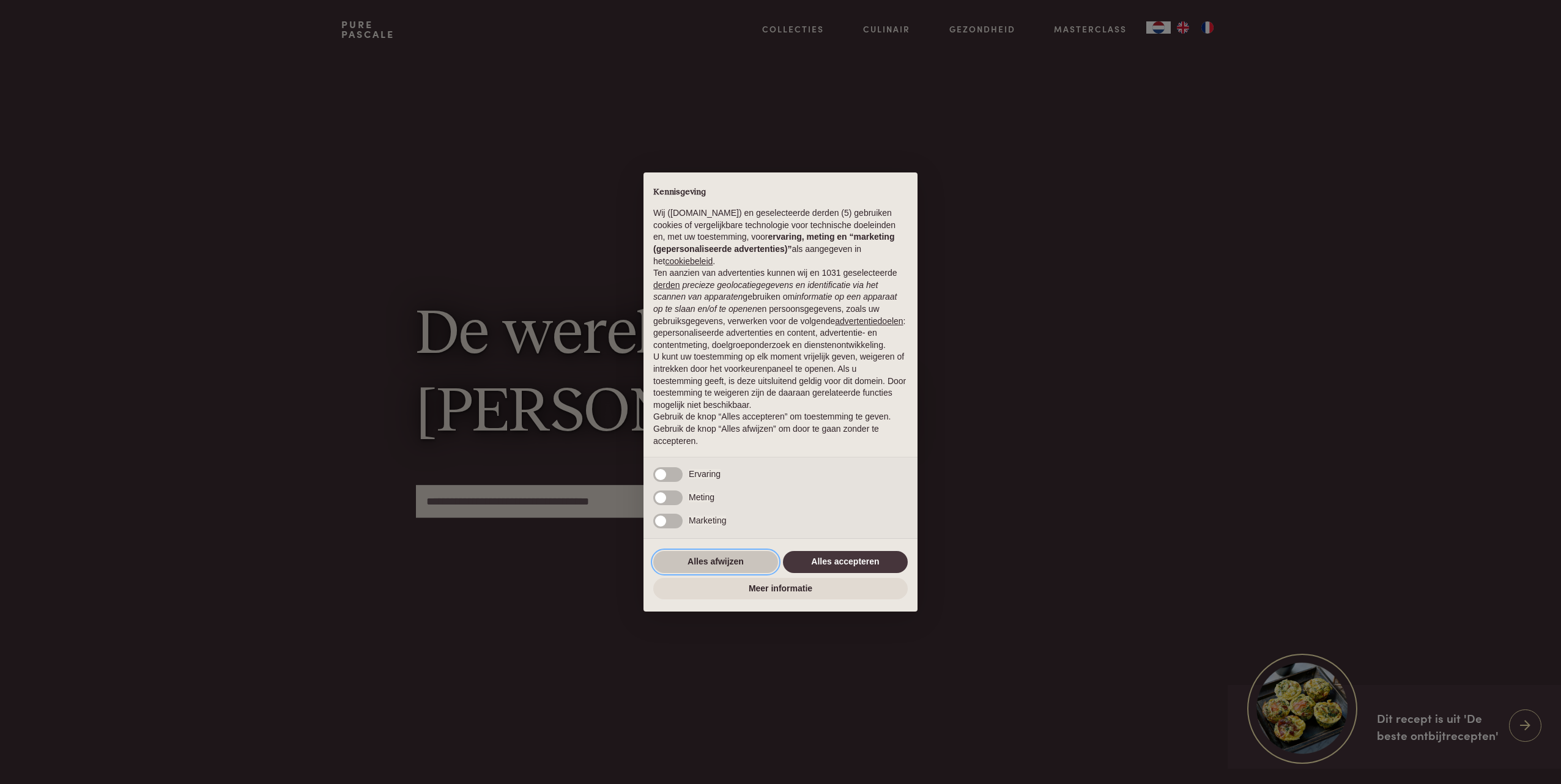
click at [710, 566] on button "Alles afwijzen" at bounding box center [716, 562] width 125 height 22
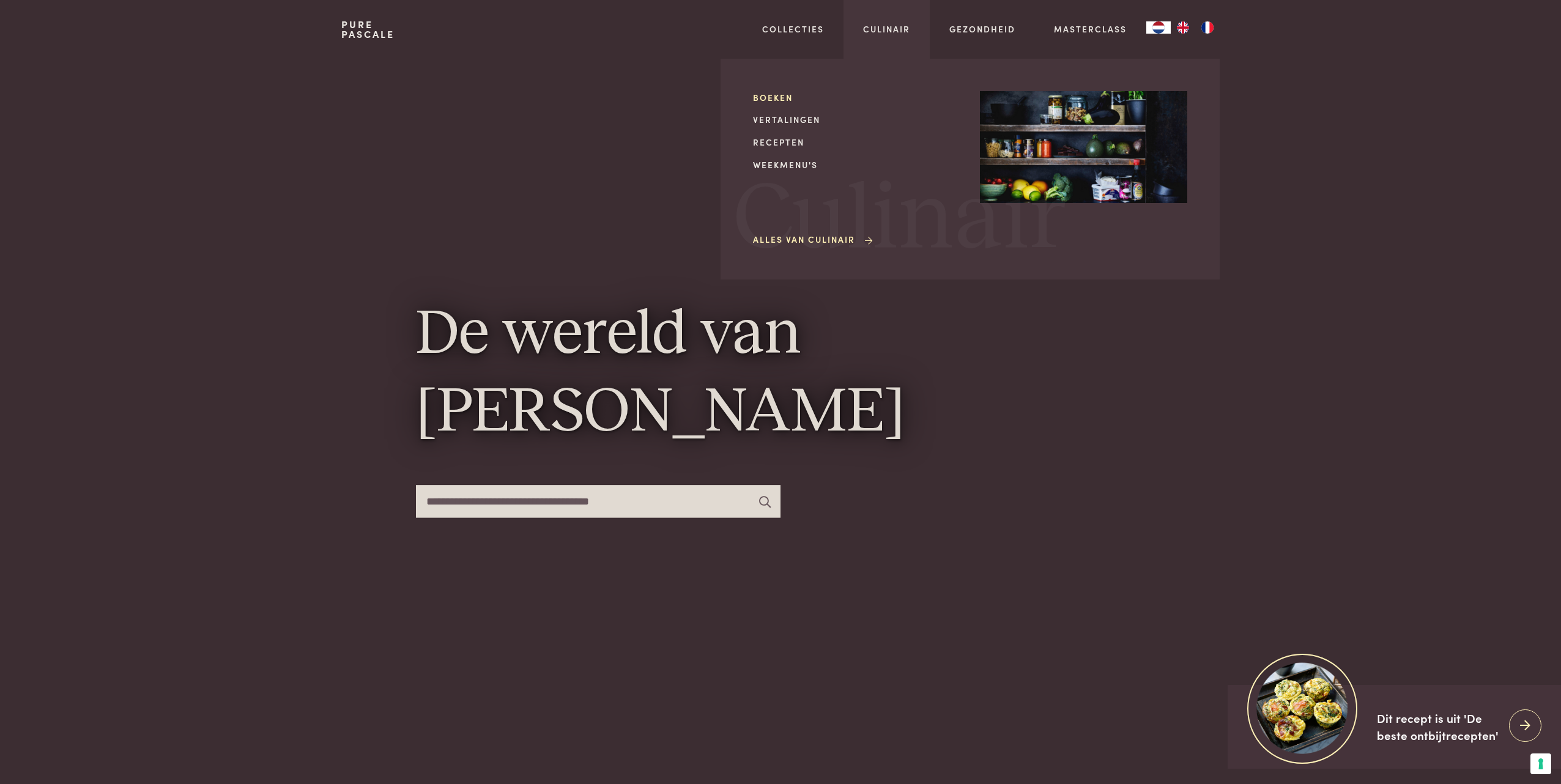
click at [778, 96] on link "Boeken" at bounding box center [856, 98] width 208 height 13
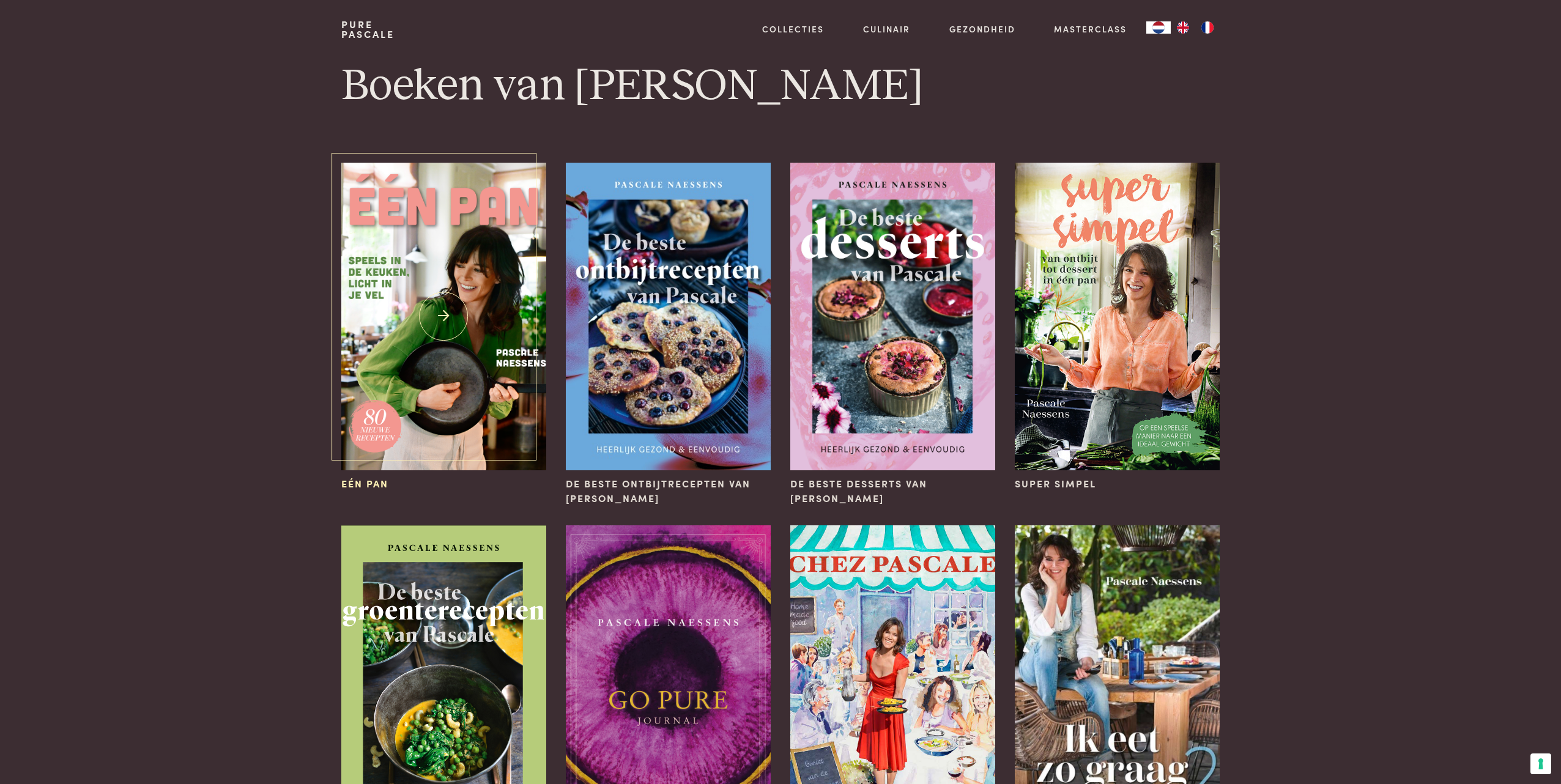
click at [421, 321] on img at bounding box center [444, 316] width 205 height 308
click at [1089, 385] on img at bounding box center [1117, 316] width 205 height 308
click at [431, 310] on img at bounding box center [444, 316] width 205 height 308
click at [681, 331] on img at bounding box center [668, 316] width 205 height 308
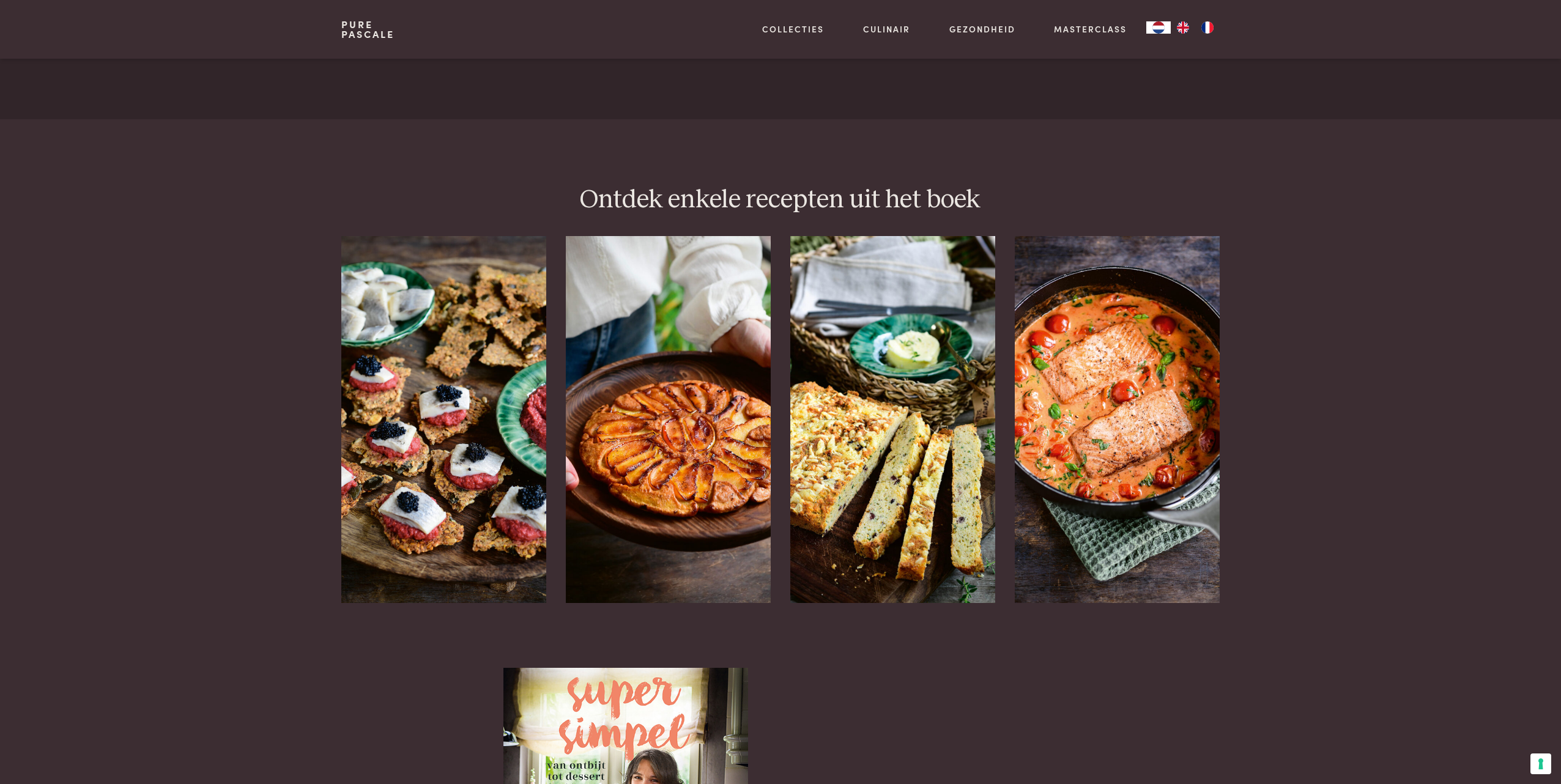
scroll to position [1279, 0]
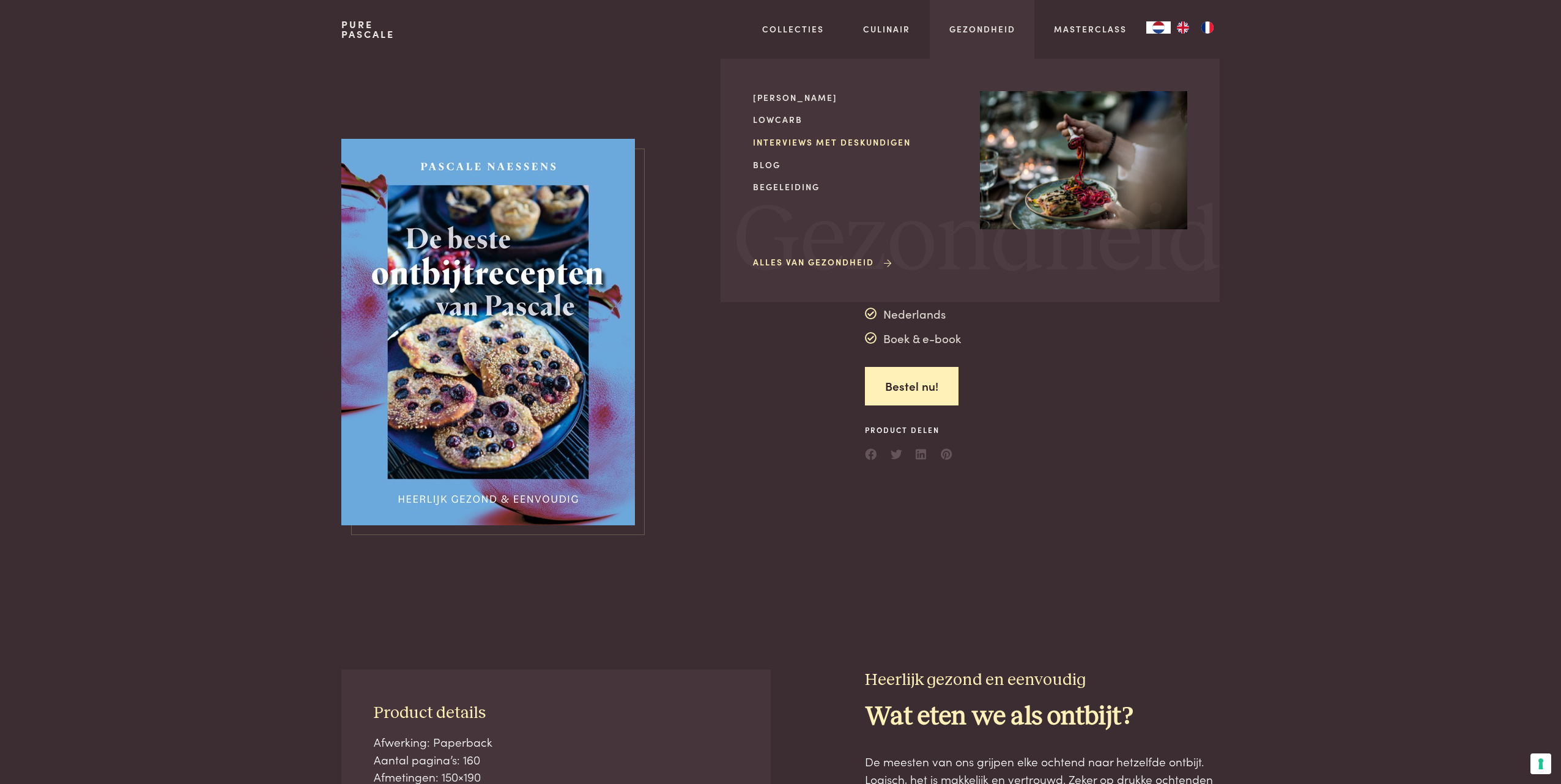
click at [883, 137] on link "Interviews met deskundigen" at bounding box center [856, 142] width 208 height 13
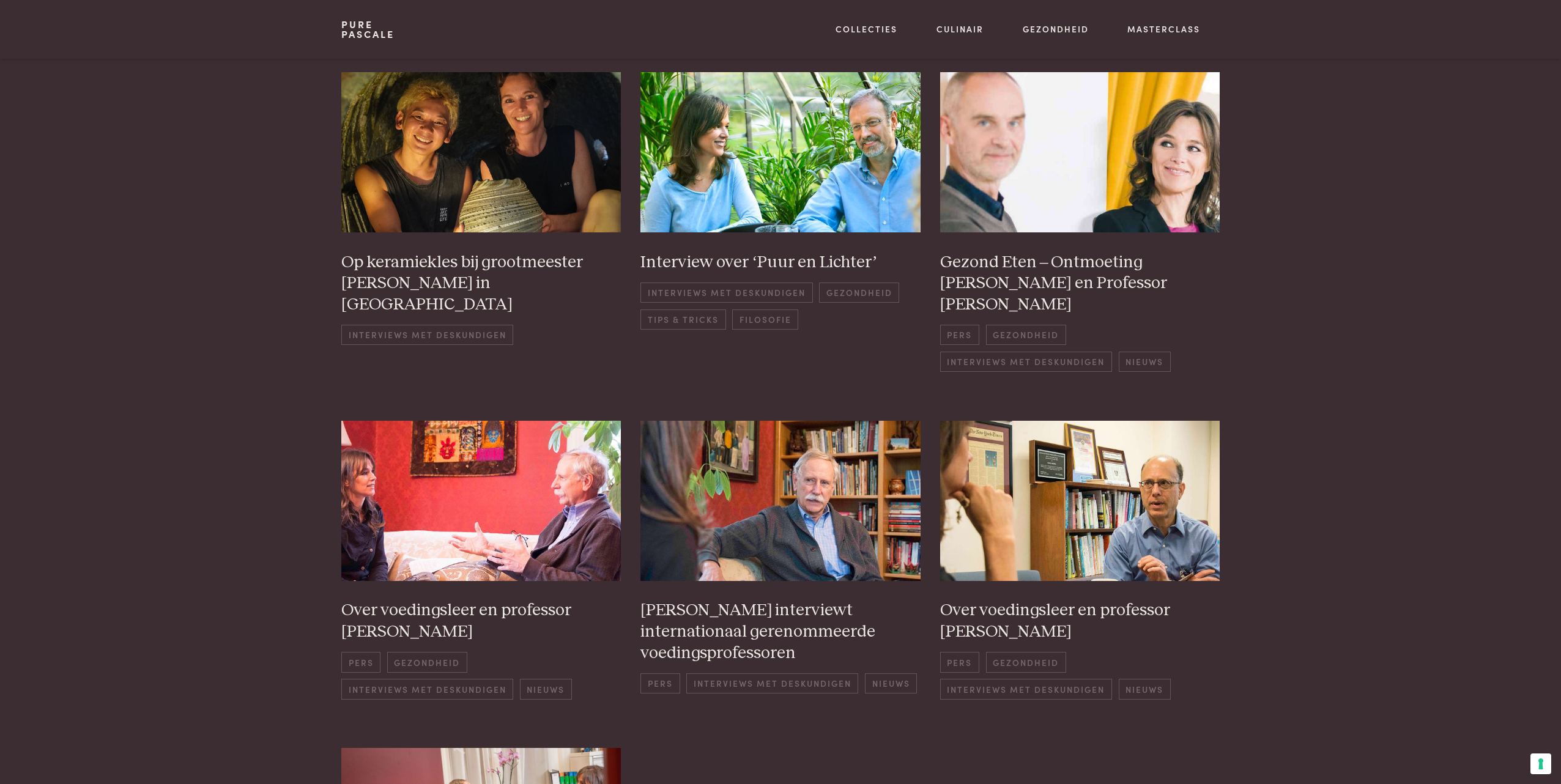
scroll to position [102, 0]
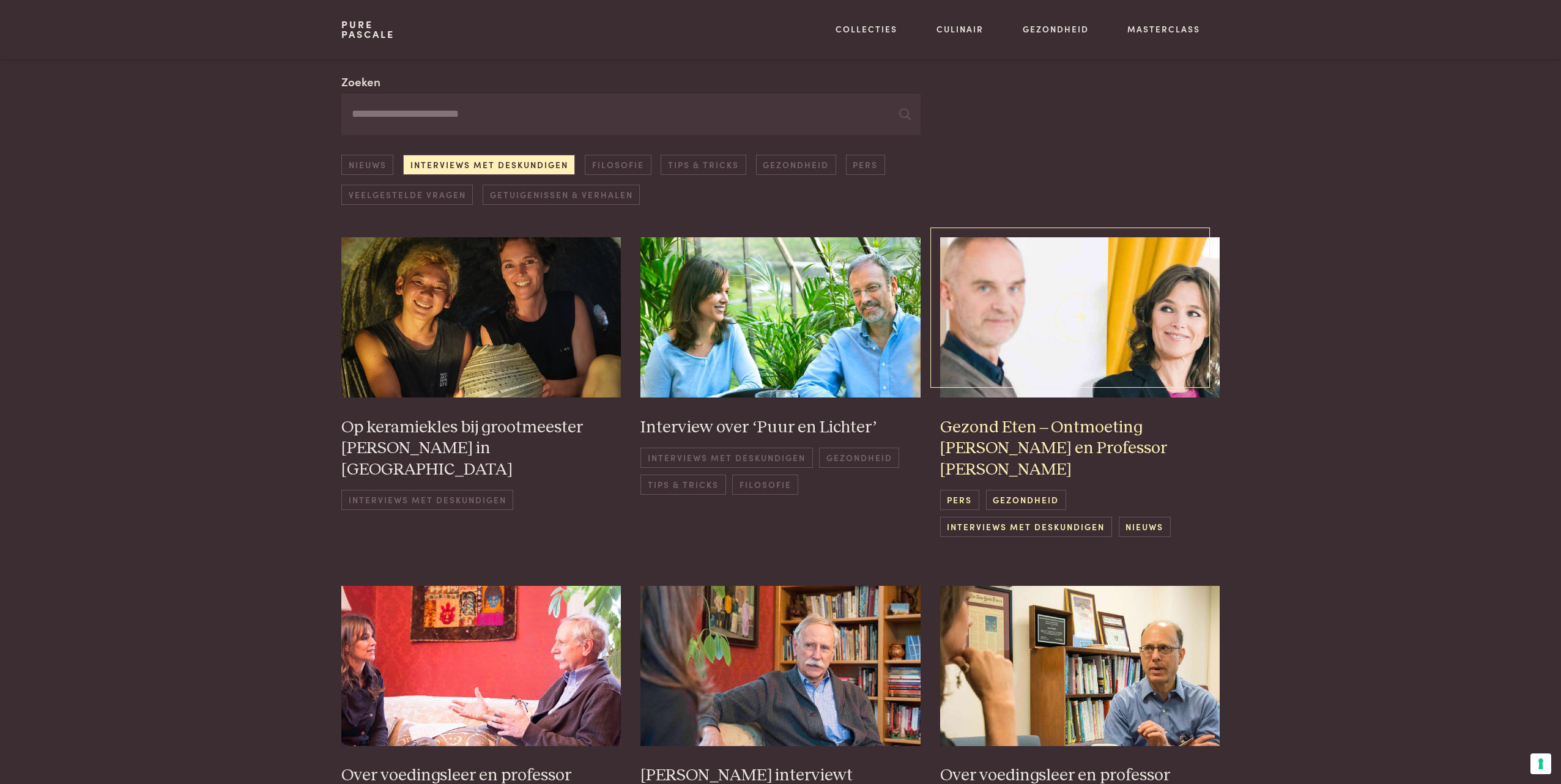
click at [1097, 450] on h3 "Gezond Eten – Ontmoeting [PERSON_NAME] en Professor [PERSON_NAME]" at bounding box center [1081, 449] width 280 height 64
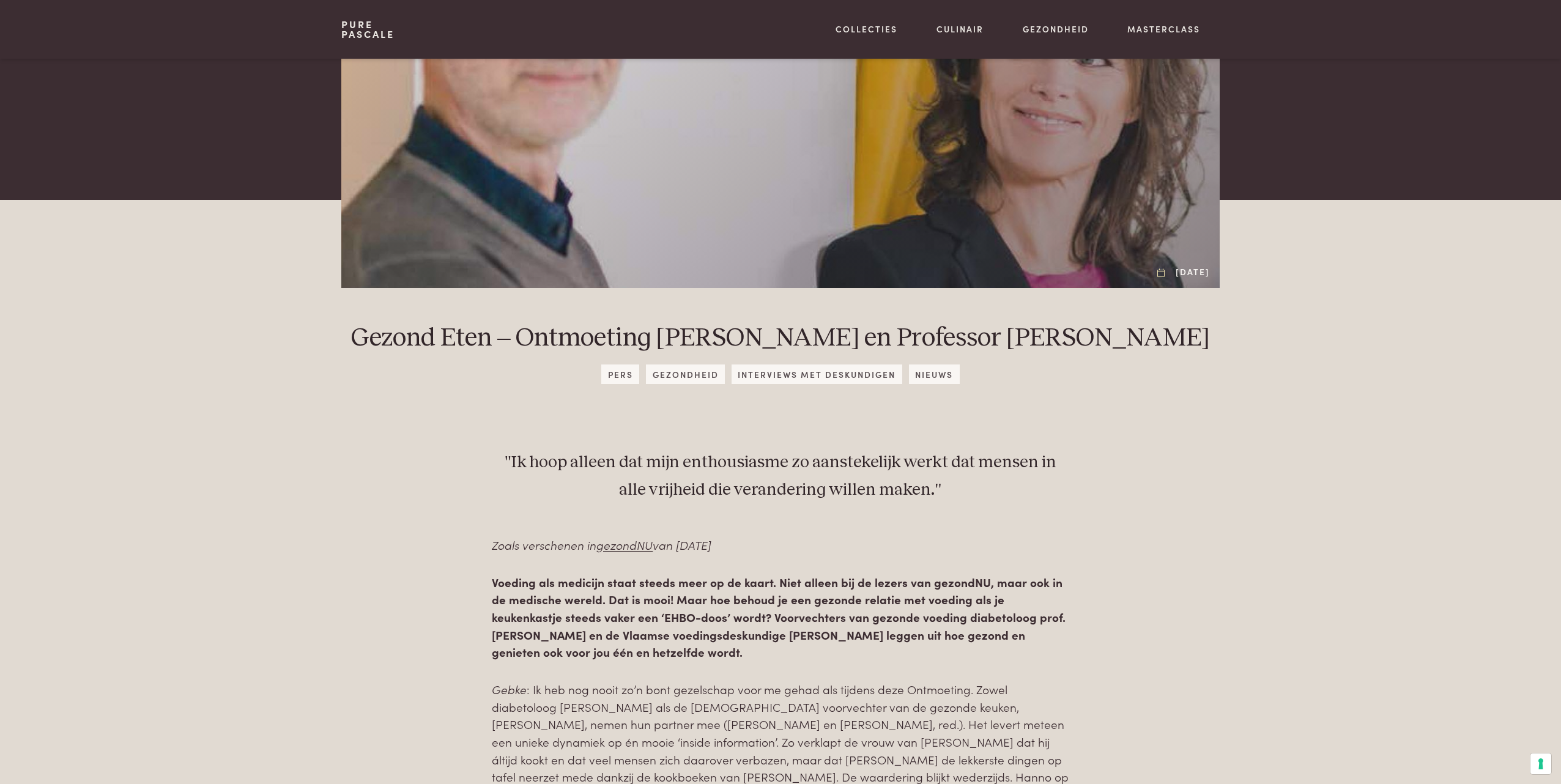
scroll to position [345, 0]
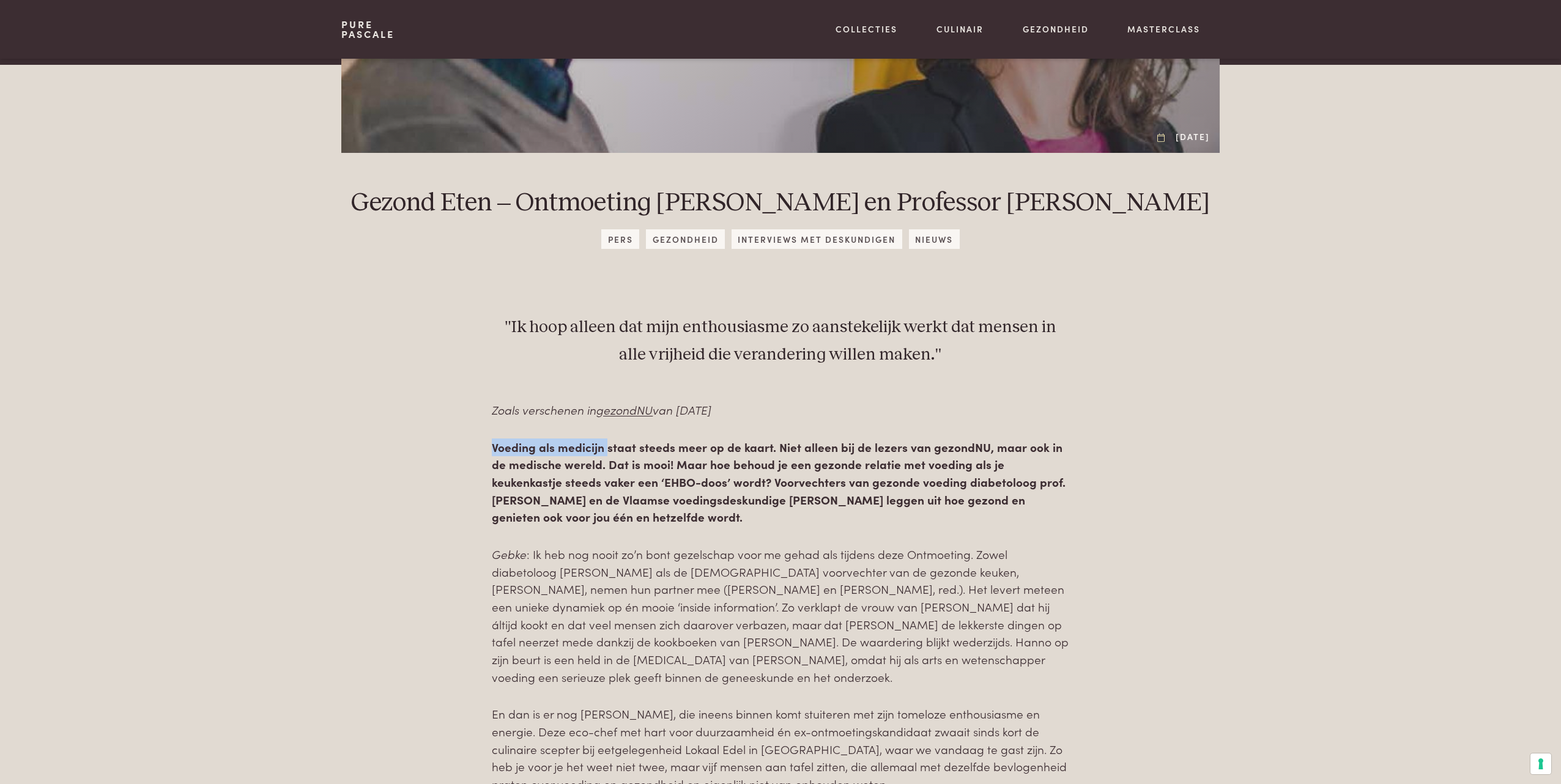
drag, startPoint x: 605, startPoint y: 444, endPoint x: 484, endPoint y: 444, distance: 121.0
copy strong "Voeding als medicijn"
